Goal: Navigation & Orientation: Find specific page/section

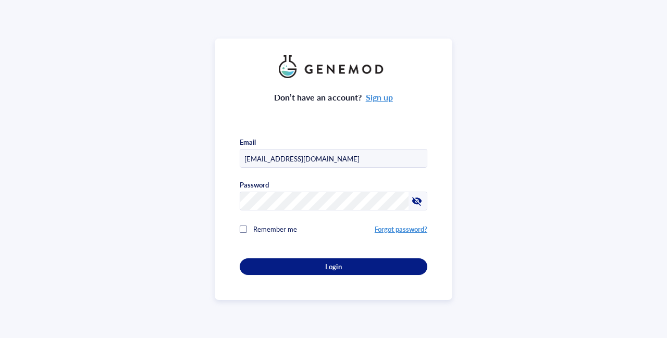
click at [349, 262] on div "Login" at bounding box center [333, 266] width 154 height 9
